Goal: Check status: Check status

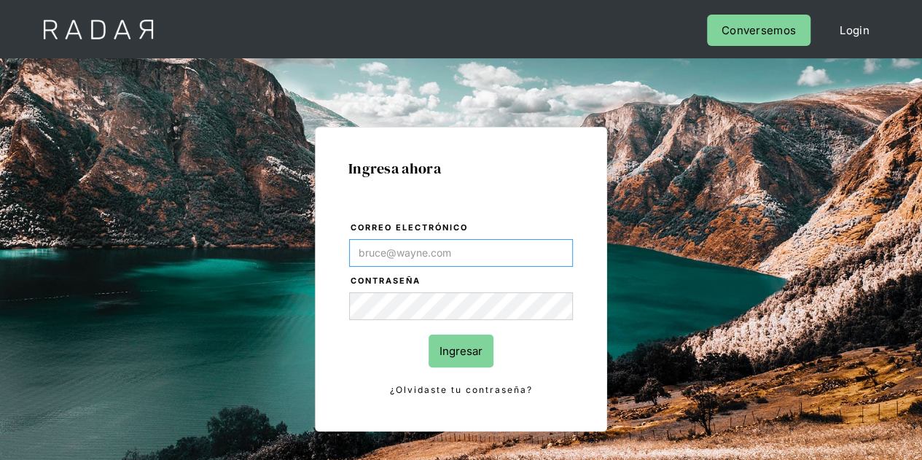
type input "Evans@prontopaga.com"
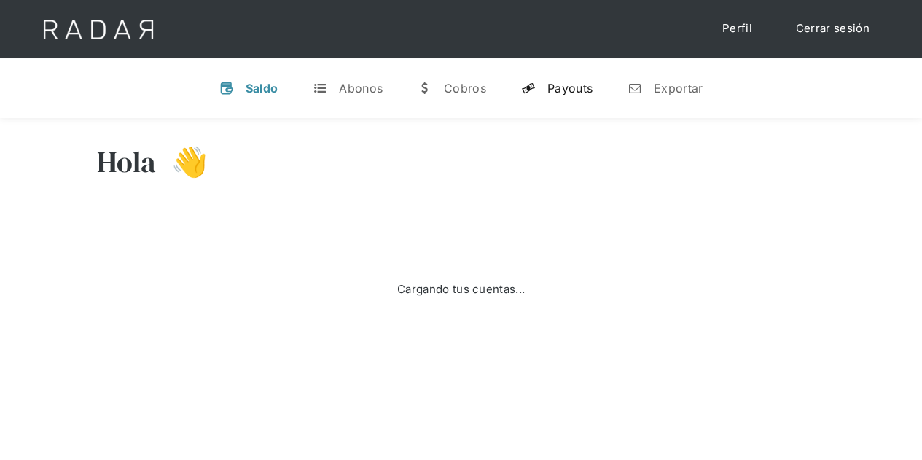
click at [566, 79] on link "y Payouts" at bounding box center [557, 88] width 95 height 38
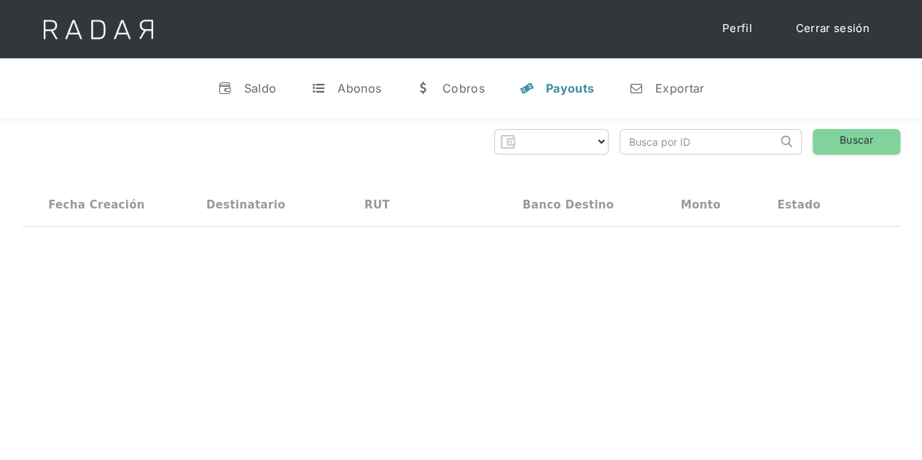
select select "prontopaga"
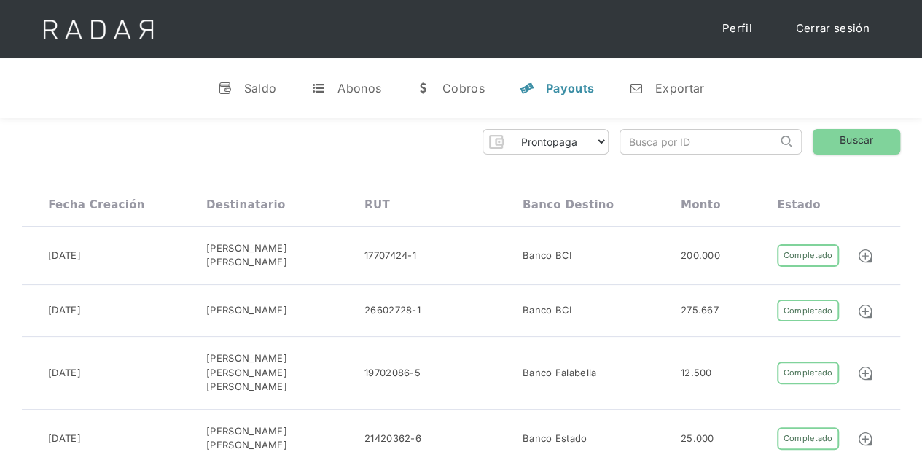
click at [652, 150] on input "search" at bounding box center [698, 142] width 157 height 24
paste input "51e7e4a4-189c-4dbf-81e0-0491eeccbcc3"
type input "51e7e4a4-189c-4dbf-81e0-0491eeccbcc3"
click at [876, 141] on link "Buscar" at bounding box center [856, 142] width 87 height 26
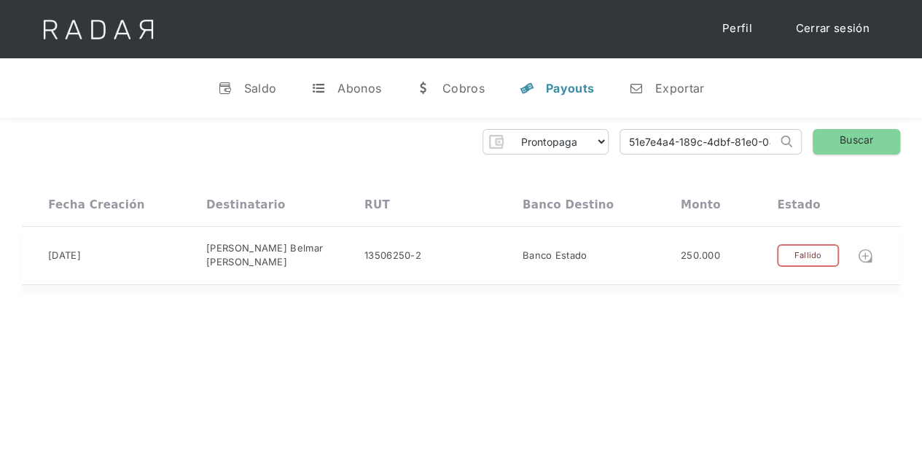
click at [863, 250] on img at bounding box center [865, 256] width 16 height 16
drag, startPoint x: 634, startPoint y: 139, endPoint x: 828, endPoint y: 141, distance: 194.7
click at [828, 141] on div "Prontopaga Prontopaga 2 Thank you! Your submission has been received! Oops! Som…" at bounding box center [461, 142] width 879 height 26
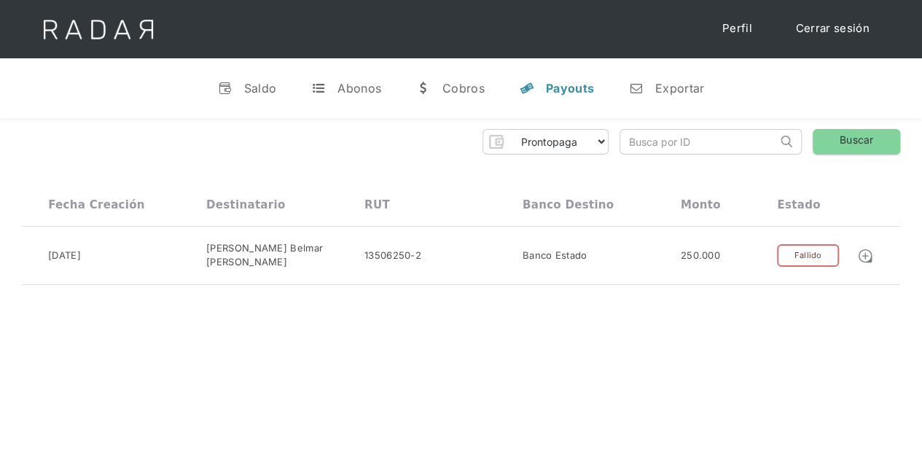
paste input "973b13fb-10b2-458e-9688-ebf2a3d673c8"
type input "973b13fb-10b2-458e-9688-ebf2a3d673c8"
click at [852, 136] on link "Buscar" at bounding box center [856, 142] width 87 height 26
drag, startPoint x: 639, startPoint y: 138, endPoint x: 887, endPoint y: 128, distance: 248.1
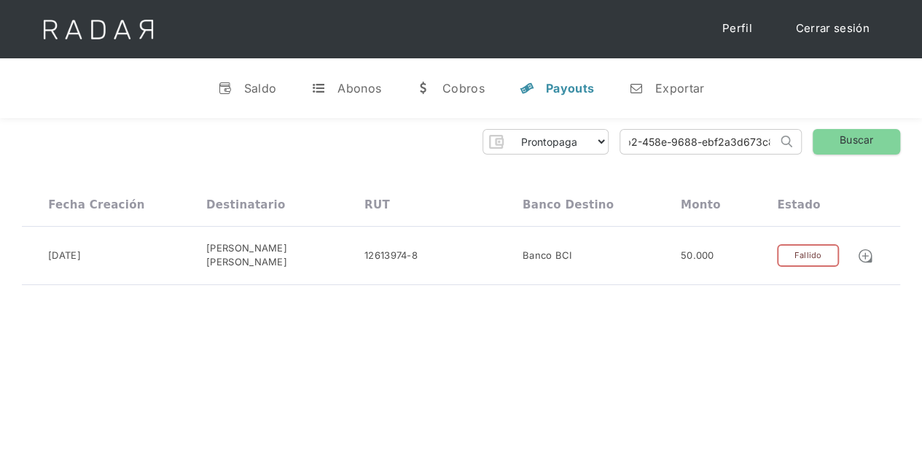
click at [885, 130] on div "Prontopaga Prontopaga 2 Thank you! Your submission has been received! Oops! Som…" at bounding box center [461, 142] width 879 height 26
paste input "fd4cf56c-f986-4b44-aec4-1a277f0c679c"
type input "fd4cf56c-f986-4b44-aec4-1a277f0c679c"
click at [863, 136] on link "Buscar" at bounding box center [856, 142] width 87 height 26
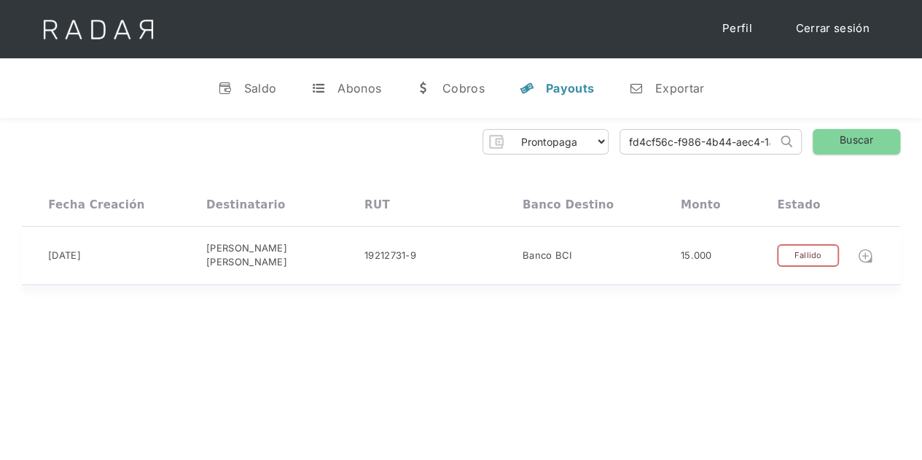
click at [866, 250] on img at bounding box center [865, 256] width 16 height 16
drag, startPoint x: 628, startPoint y: 142, endPoint x: 854, endPoint y: 127, distance: 227.3
click at [854, 139] on div "Prontopaga Prontopaga 2 Thank you! Your submission has been received! Oops! Som…" at bounding box center [461, 142] width 879 height 26
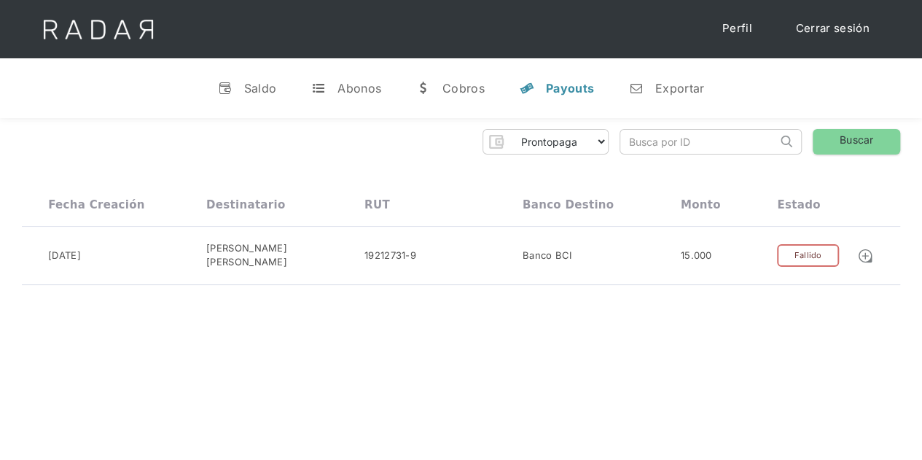
paste input "dd9e56a9-79aa-4d41-b81b-c92acdf01399"
click at [862, 136] on link "Buscar" at bounding box center [856, 142] width 87 height 26
click at [865, 253] on img at bounding box center [865, 253] width 16 height 16
drag, startPoint x: 631, startPoint y: 141, endPoint x: 819, endPoint y: 136, distance: 187.4
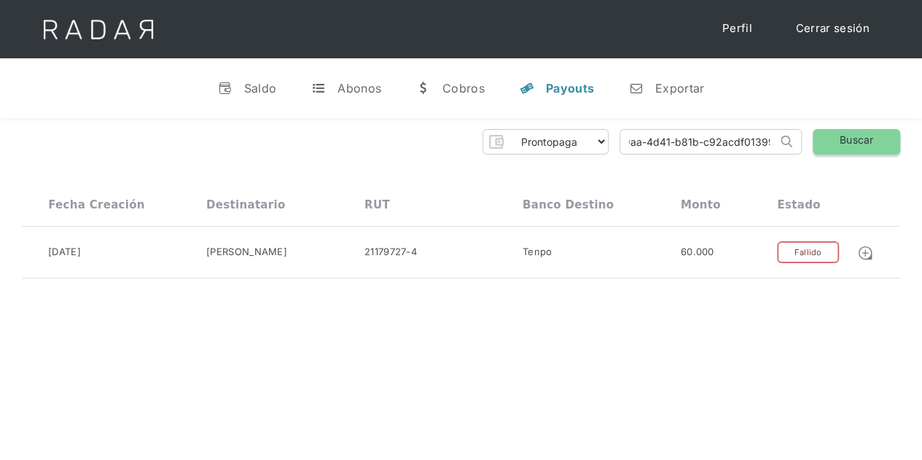
click at [819, 136] on div "Prontopaga Prontopaga 2 Thank you! Your submission has been received! Oops! Som…" at bounding box center [461, 142] width 879 height 26
type input "d"
paste input "5fa6599d-5695-4631-9548-c2219faacdc6"
type input "5fa6599d-5695-4631-9548-c2219faacdc6"
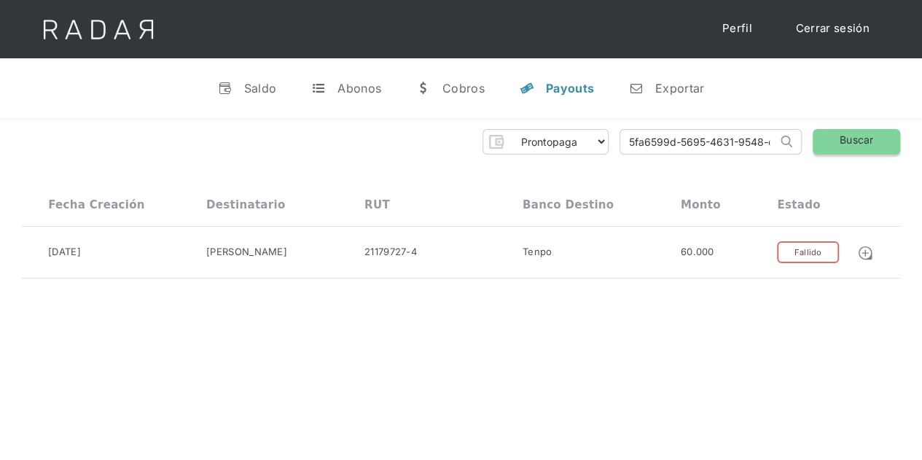
click at [846, 135] on link "Buscar" at bounding box center [856, 142] width 87 height 26
click at [862, 252] on img at bounding box center [865, 253] width 16 height 16
drag, startPoint x: 627, startPoint y: 138, endPoint x: 859, endPoint y: 139, distance: 231.8
click at [859, 139] on div "Prontopaga Prontopaga 2 Thank you! Your submission has been received! Oops! Som…" at bounding box center [461, 142] width 879 height 26
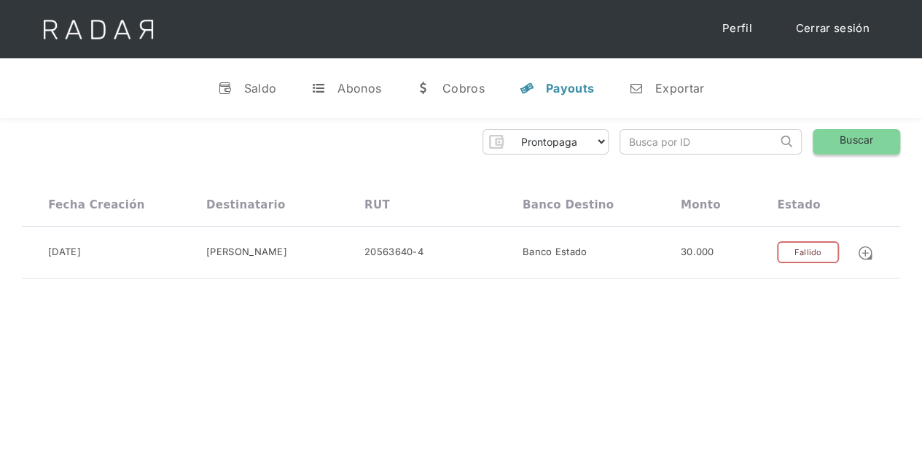
scroll to position [0, 0]
paste input "da4dc5af-7dcd-4eb2-bae3-4ee6f1a025f6"
click at [853, 136] on link "Buscar" at bounding box center [856, 142] width 87 height 26
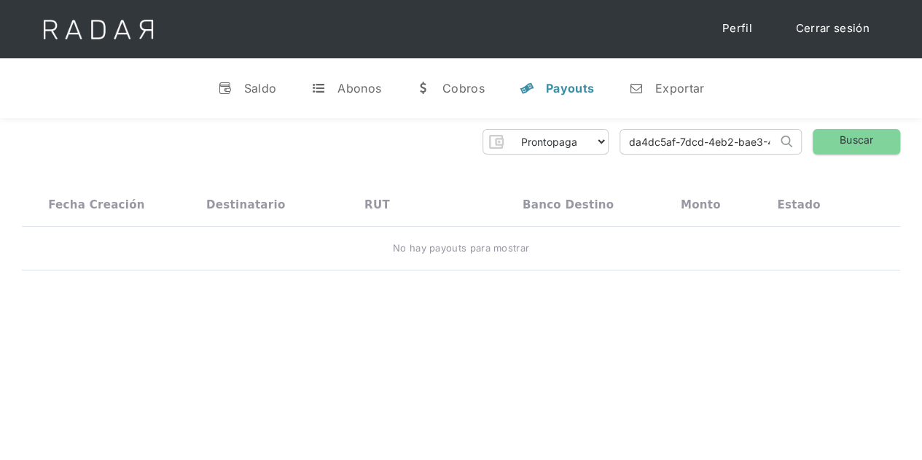
click at [658, 139] on input "da4dc5af-7dcd-4eb2-bae3-4ee6f1a025f6" at bounding box center [698, 142] width 157 height 24
click at [835, 133] on link "Buscar" at bounding box center [856, 142] width 87 height 26
click at [659, 142] on input "da4dc5af-7dcd-4eb2-bae3-4ee6f1a025f6" at bounding box center [698, 142] width 157 height 24
drag, startPoint x: 625, startPoint y: 139, endPoint x: 808, endPoint y: 143, distance: 183.0
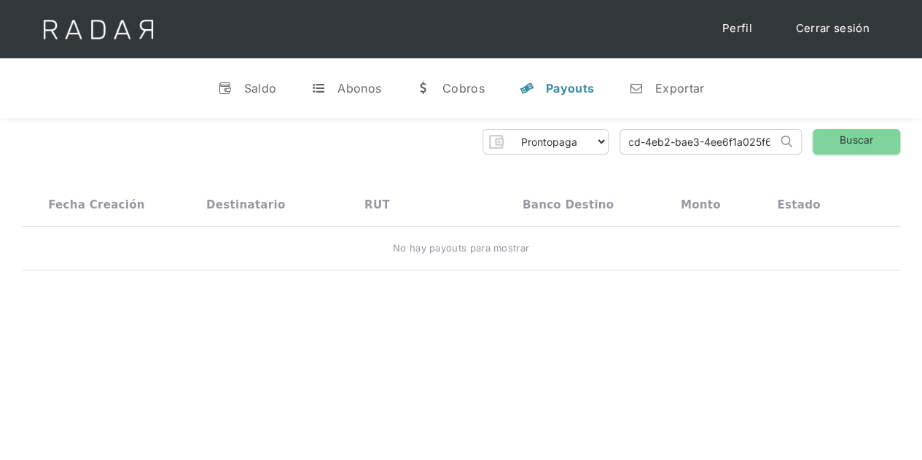
click at [808, 143] on div "Prontopaga Prontopaga 2 Thank you! Your submission has been received! Oops! Som…" at bounding box center [461, 142] width 879 height 26
paste input "694a4080-b2b9-49ba-95cb-41eef805d2e2"
click at [850, 140] on link "Buscar" at bounding box center [856, 142] width 87 height 26
click at [632, 139] on input "694a4080-b2b9-49ba-95cb-41eef805d2e2" at bounding box center [698, 142] width 157 height 24
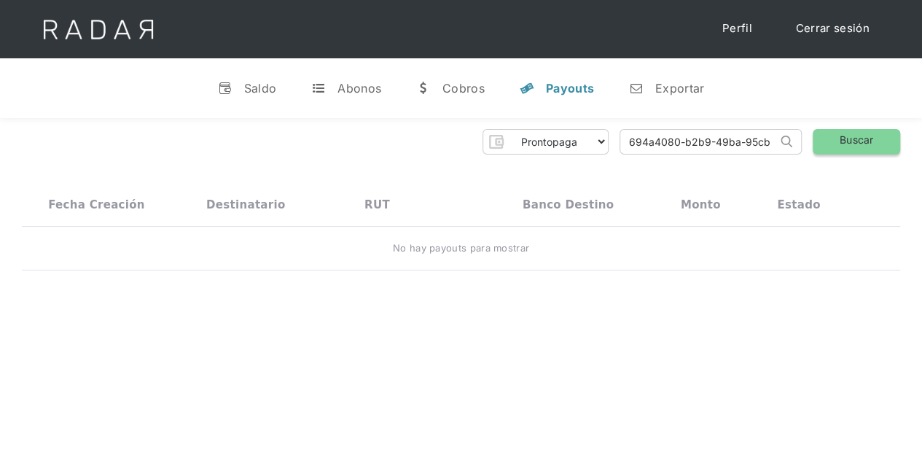
click at [876, 149] on link "Buscar" at bounding box center [856, 142] width 87 height 26
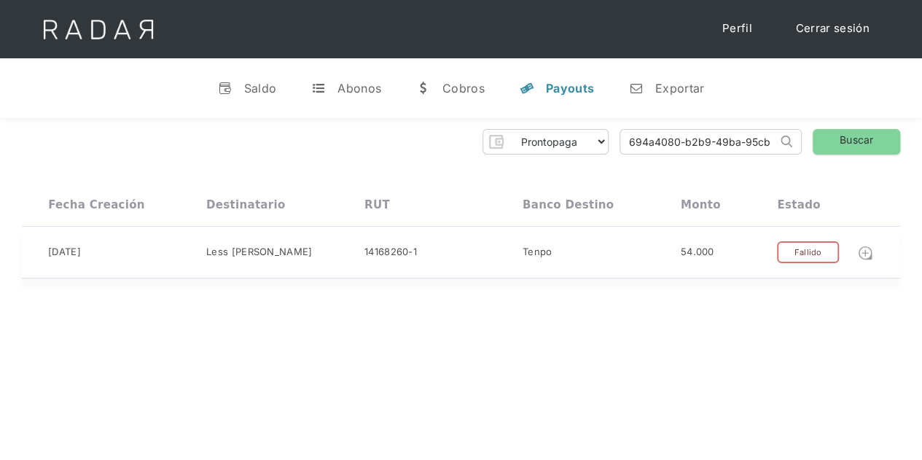
click at [869, 252] on img at bounding box center [865, 253] width 16 height 16
drag, startPoint x: 628, startPoint y: 141, endPoint x: 865, endPoint y: 136, distance: 236.3
click at [865, 136] on div "Prontopaga Prontopaga 2 Thank you! Your submission has been received! Oops! Som…" at bounding box center [461, 142] width 879 height 26
paste input "da4dc5af-7dcd-4eb2-bae3-4ee6f1a025f6"
type input "da4dc5af-7dcd-4eb2-bae3-4ee6f1a025f6"
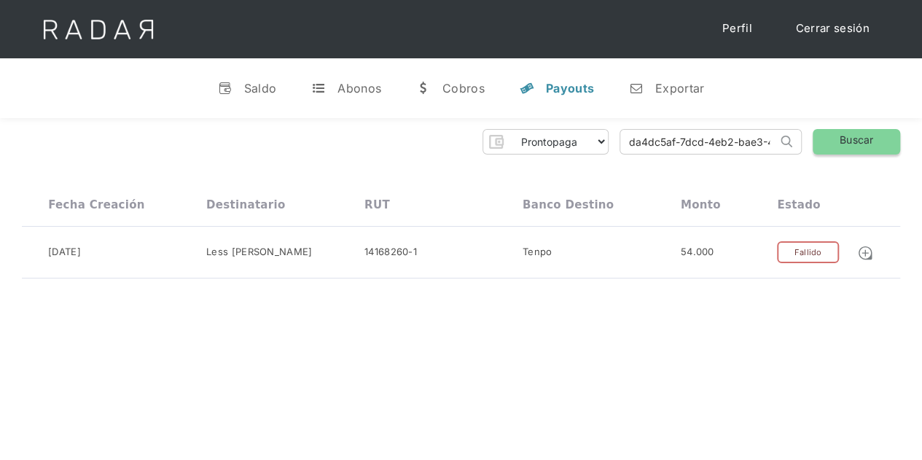
click at [857, 139] on link "Buscar" at bounding box center [856, 142] width 87 height 26
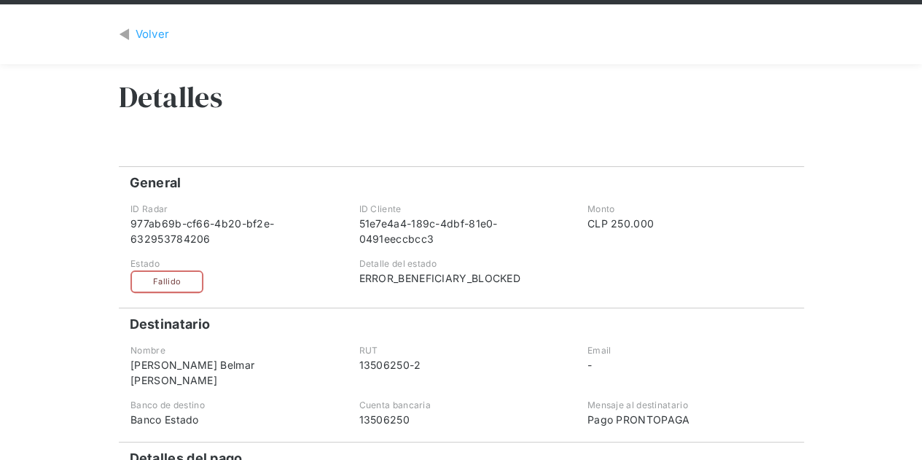
scroll to position [73, 0]
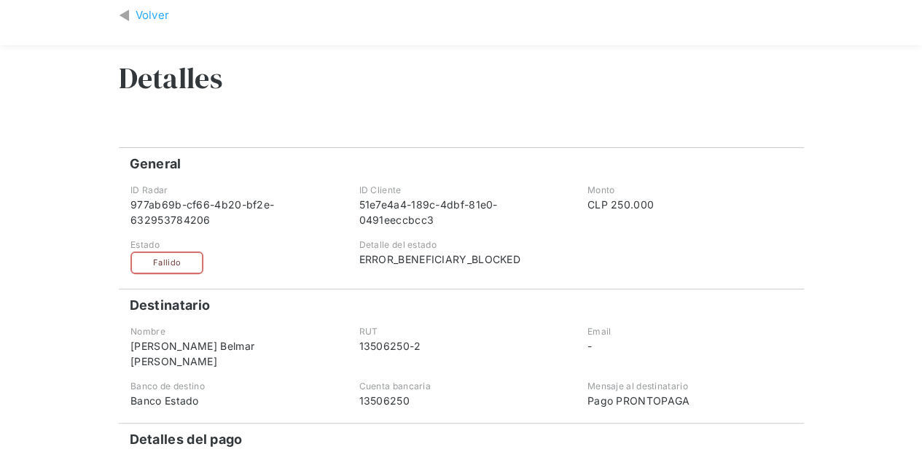
click at [148, 7] on div "Volver" at bounding box center [461, 15] width 685 height 39
click at [159, 13] on div "Volver" at bounding box center [153, 15] width 34 height 17
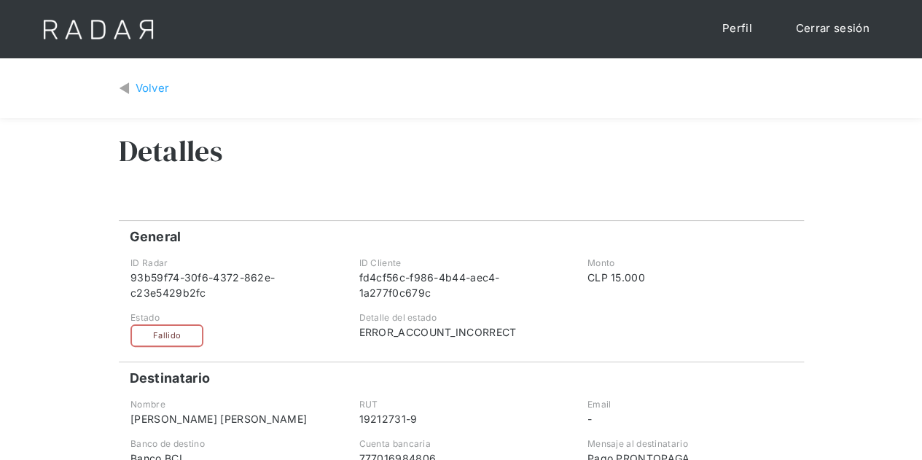
click at [153, 90] on div "Volver" at bounding box center [153, 88] width 34 height 17
click at [152, 87] on div "Volver" at bounding box center [153, 88] width 34 height 17
click at [162, 90] on div "Volver" at bounding box center [153, 88] width 34 height 17
click at [150, 90] on div "Volver" at bounding box center [153, 88] width 34 height 17
